Goal: Task Accomplishment & Management: Manage account settings

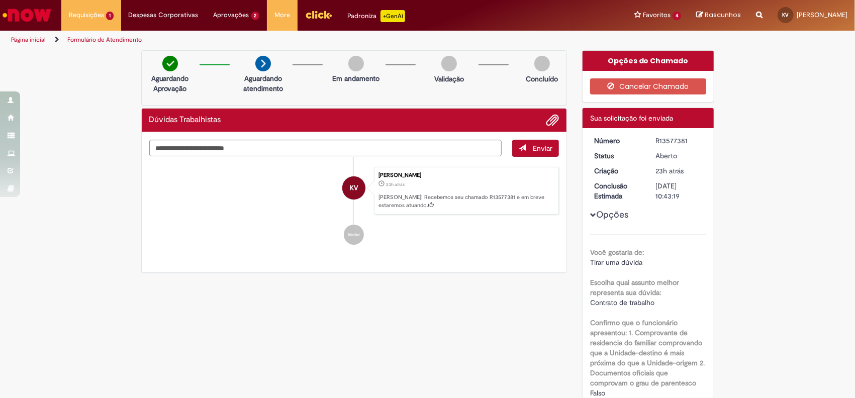
click at [36, 15] on img "Ir para a Homepage" at bounding box center [27, 15] width 52 height 20
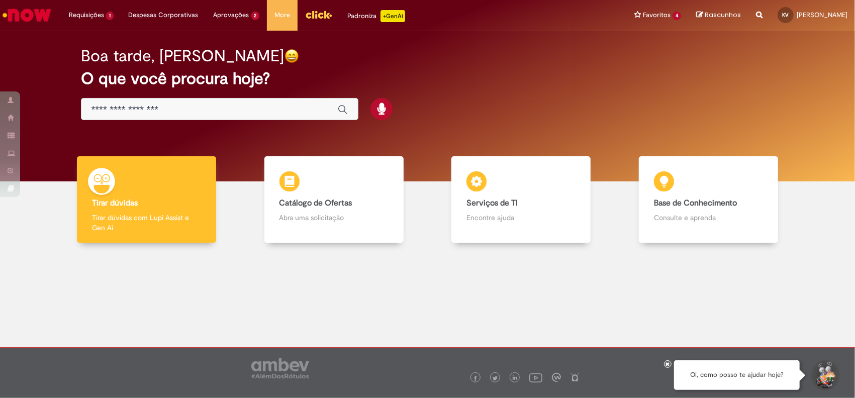
click at [249, 311] on div at bounding box center [427, 317] width 839 height 135
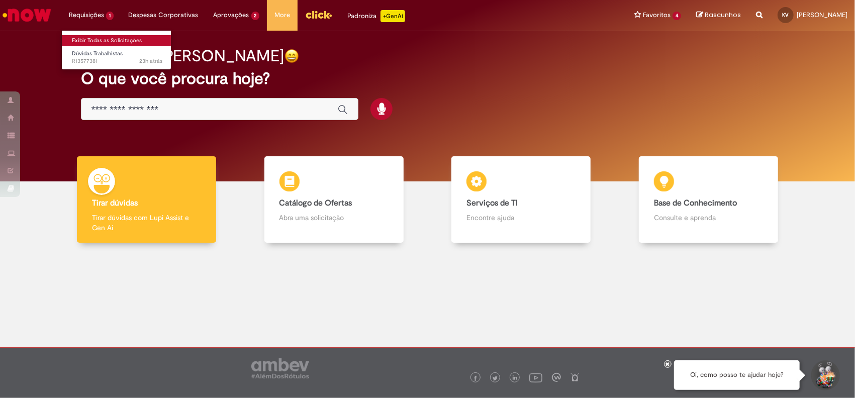
click at [103, 35] on link "Exibir Todas as Solicitações" at bounding box center [117, 40] width 111 height 11
